Goal: Information Seeking & Learning: Learn about a topic

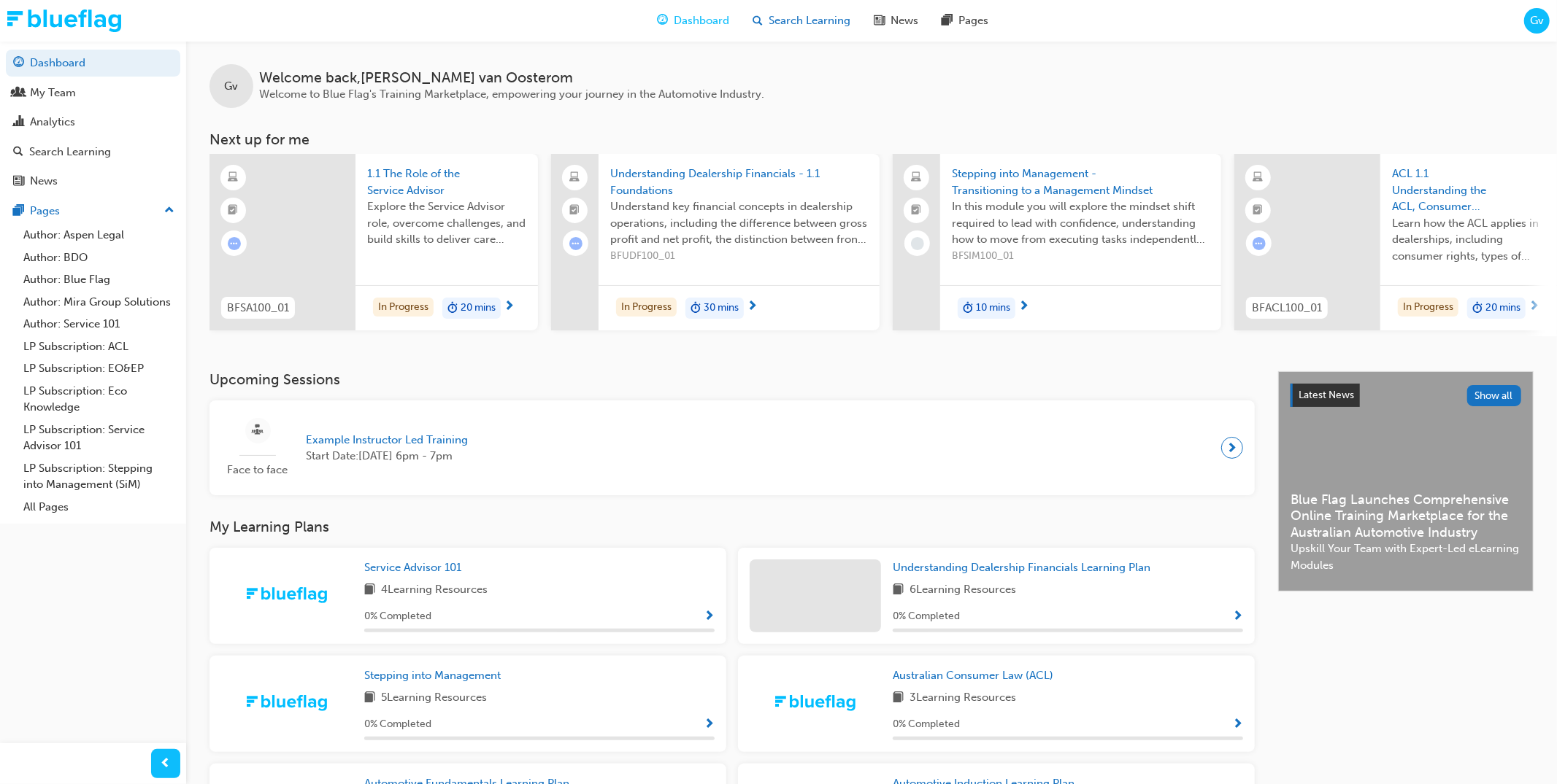
click at [797, 27] on span "Search Learning" at bounding box center [810, 21] width 82 height 17
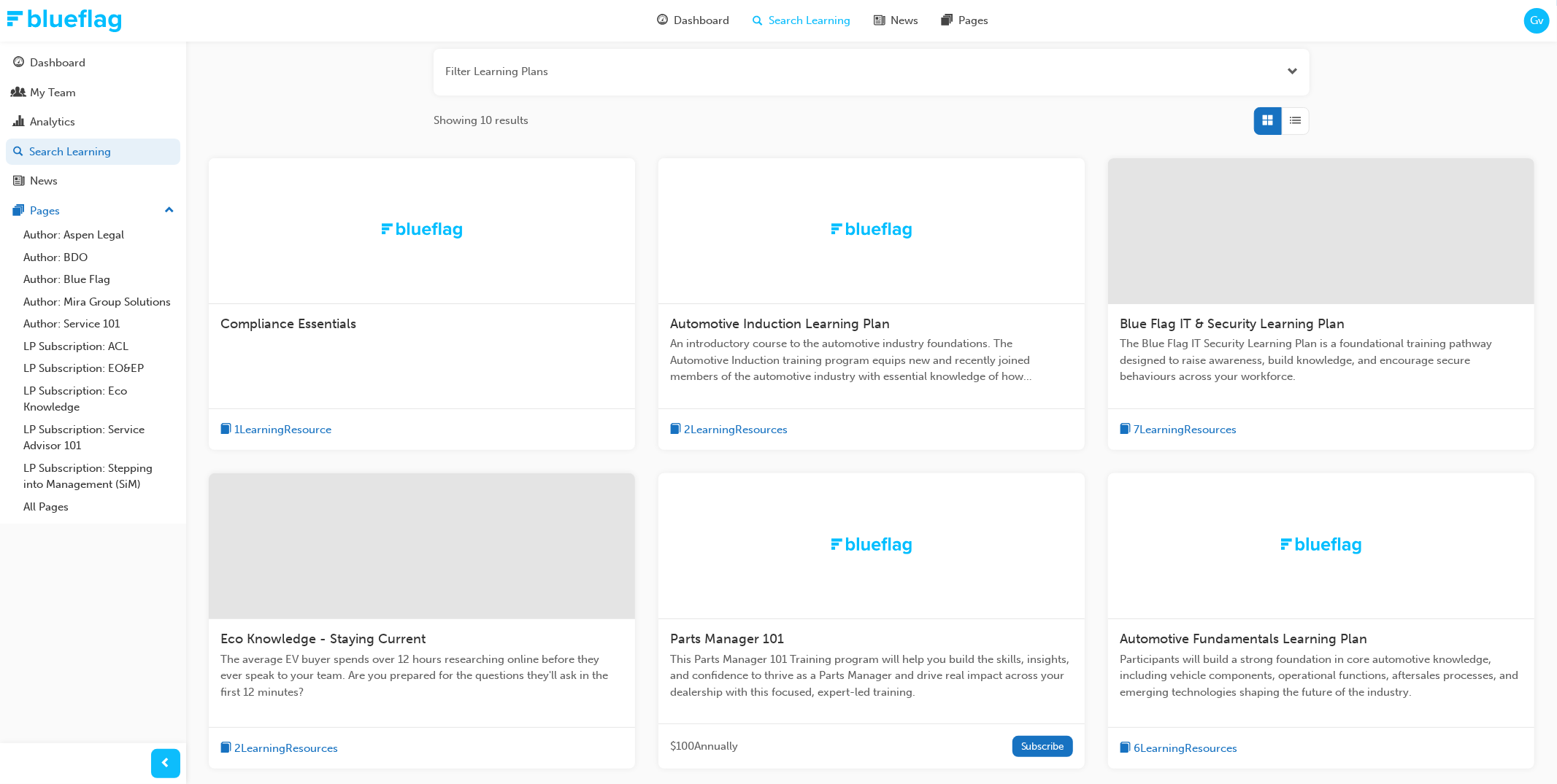
scroll to position [238, 0]
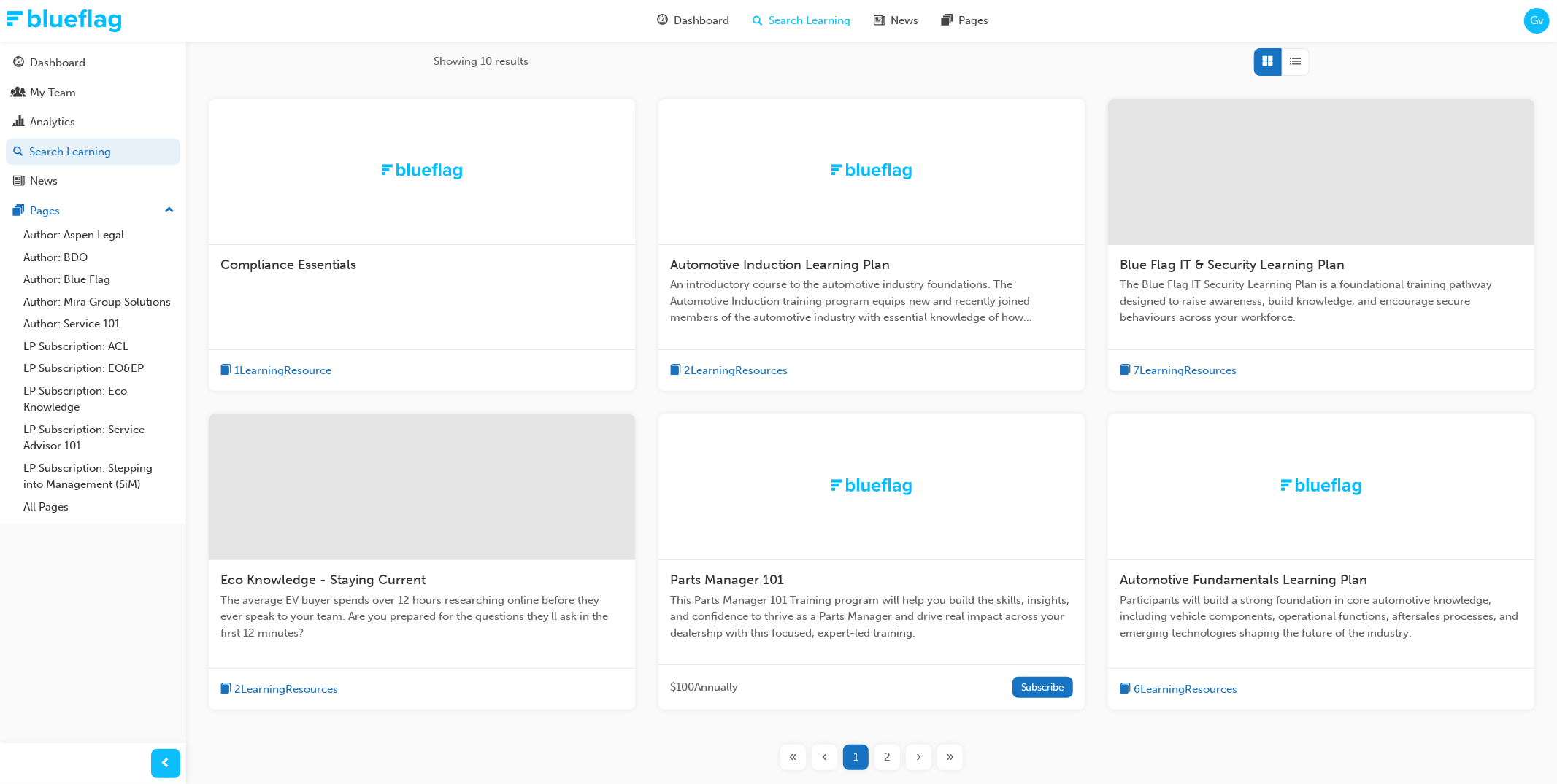
click at [473, 524] on div at bounding box center [422, 487] width 426 height 146
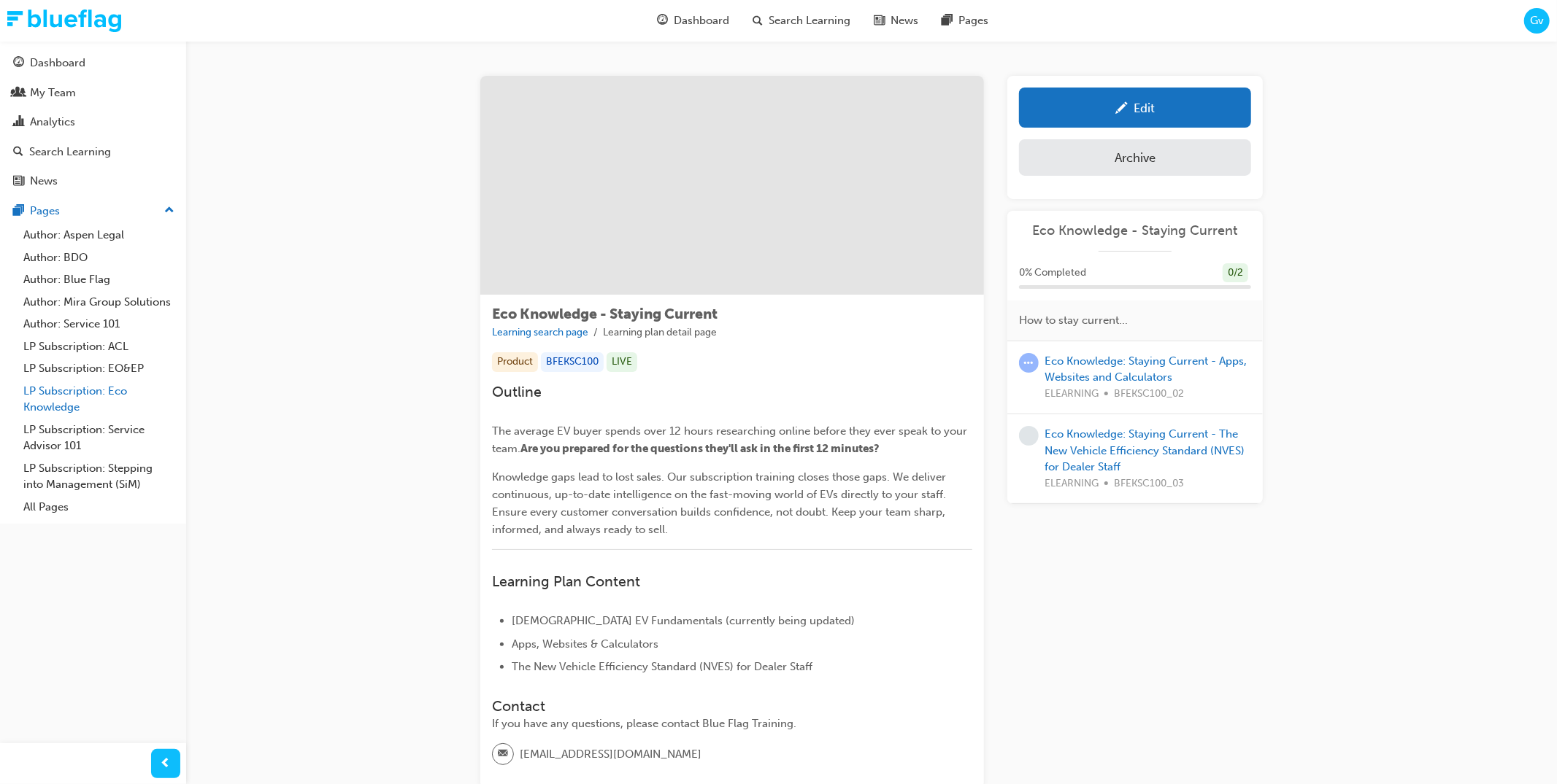
click at [82, 397] on link "LP Subscription: Eco Knowledge" at bounding box center [99, 399] width 163 height 39
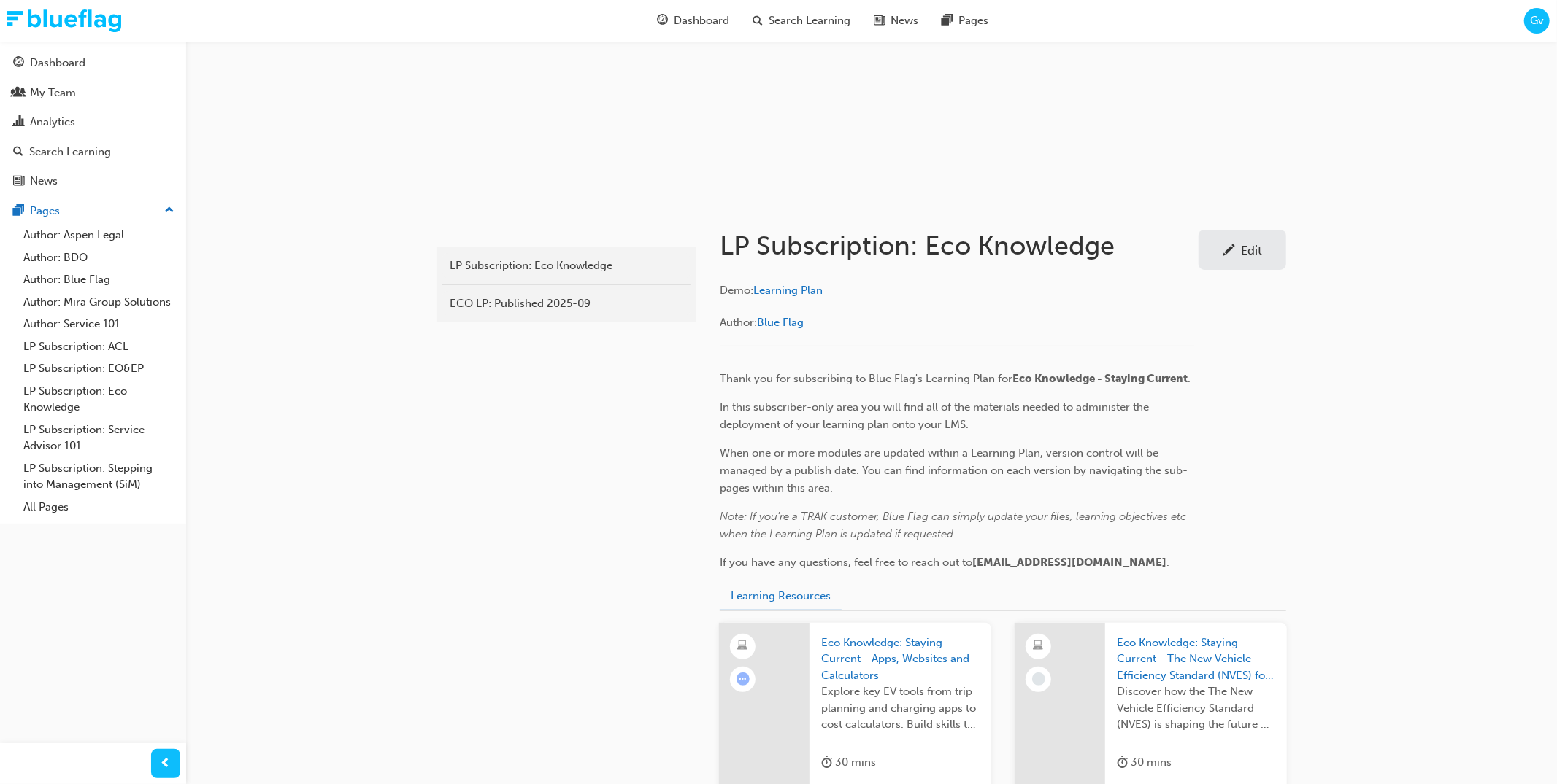
scroll to position [139, 0]
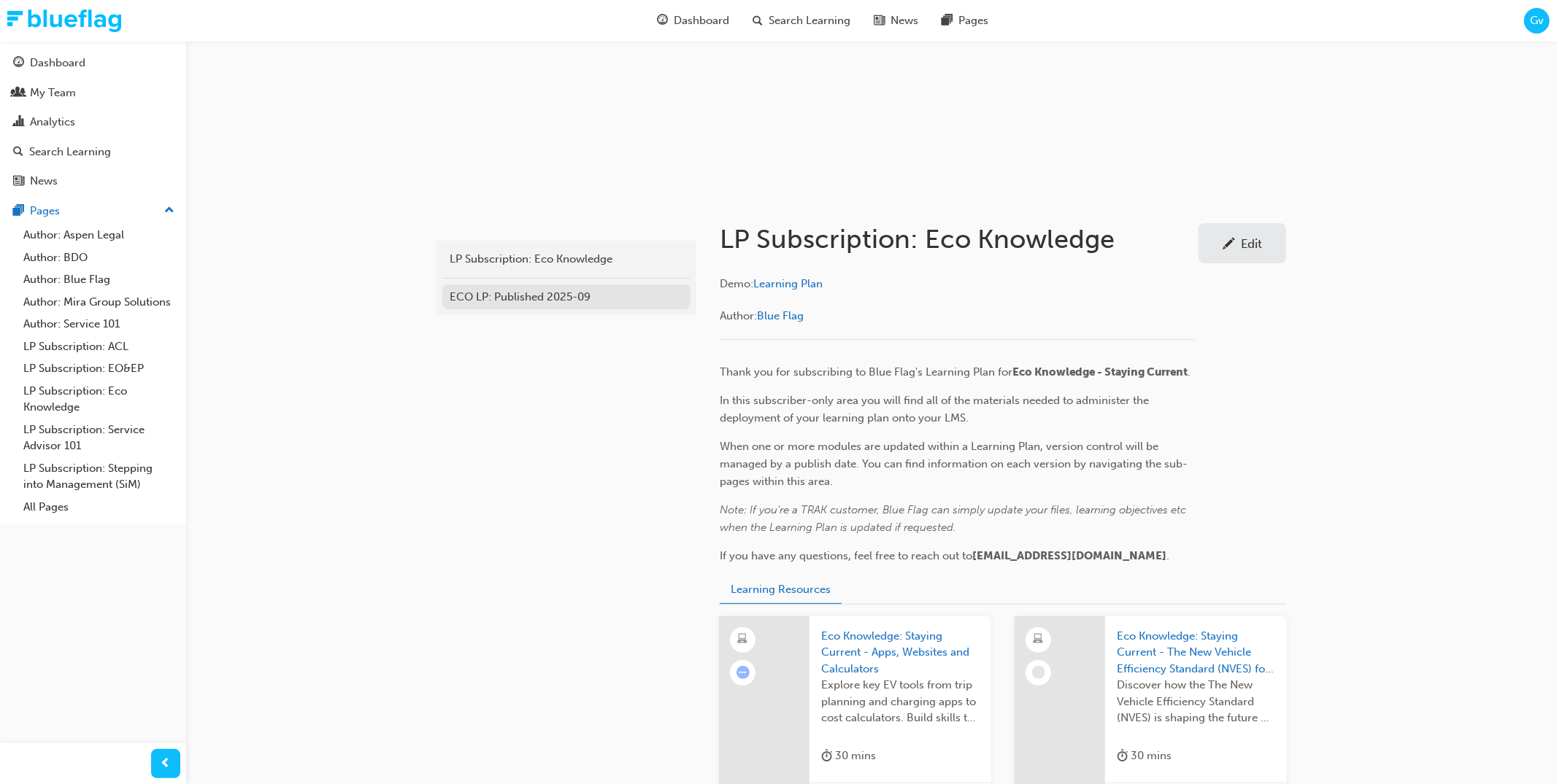
click at [534, 300] on div "ECO LP: Published 2025-09" at bounding box center [566, 298] width 234 height 17
